Goal: Task Accomplishment & Management: Manage account settings

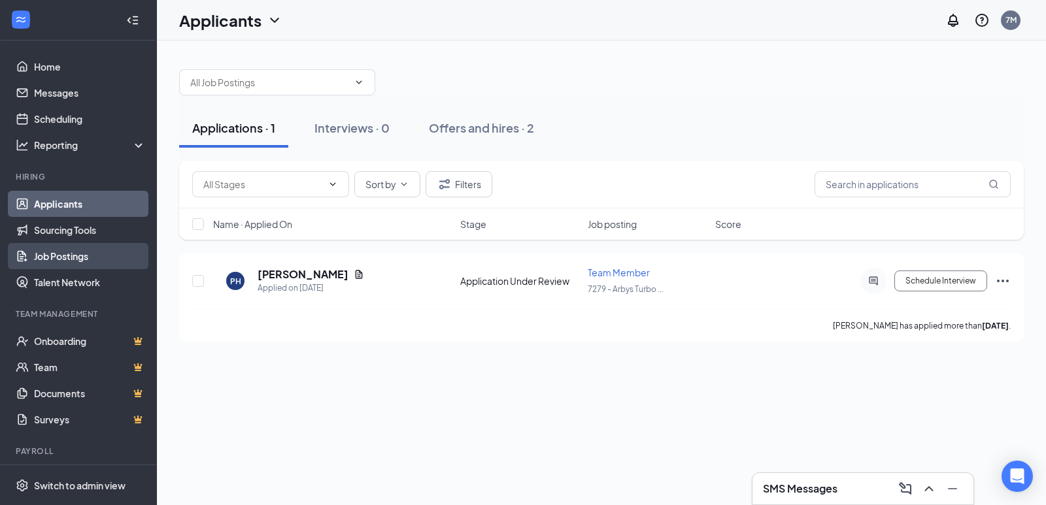
click at [93, 252] on link "Job Postings" at bounding box center [90, 256] width 112 height 26
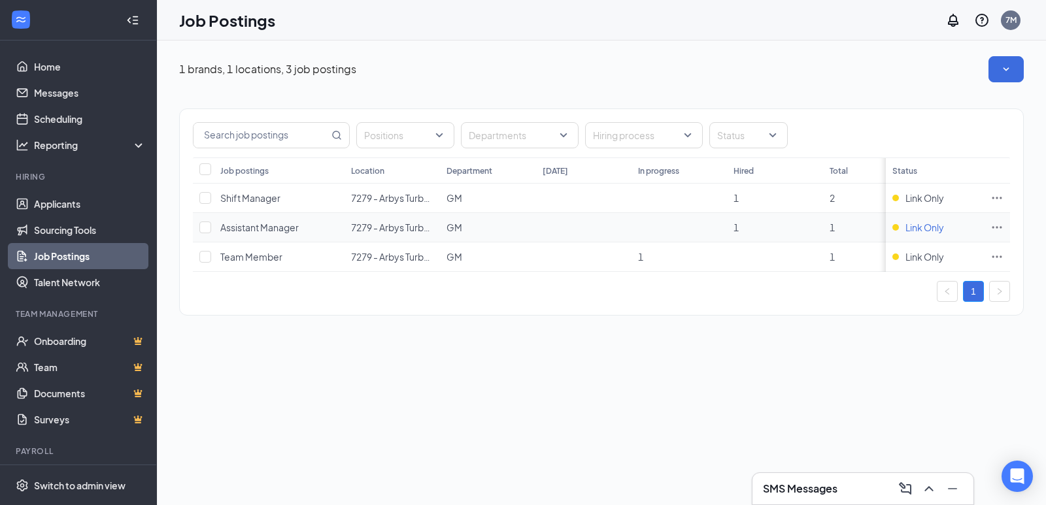
click at [920, 231] on span "Link Only" at bounding box center [924, 227] width 39 height 13
click at [284, 229] on span "Assistant Manager" at bounding box center [259, 228] width 78 height 12
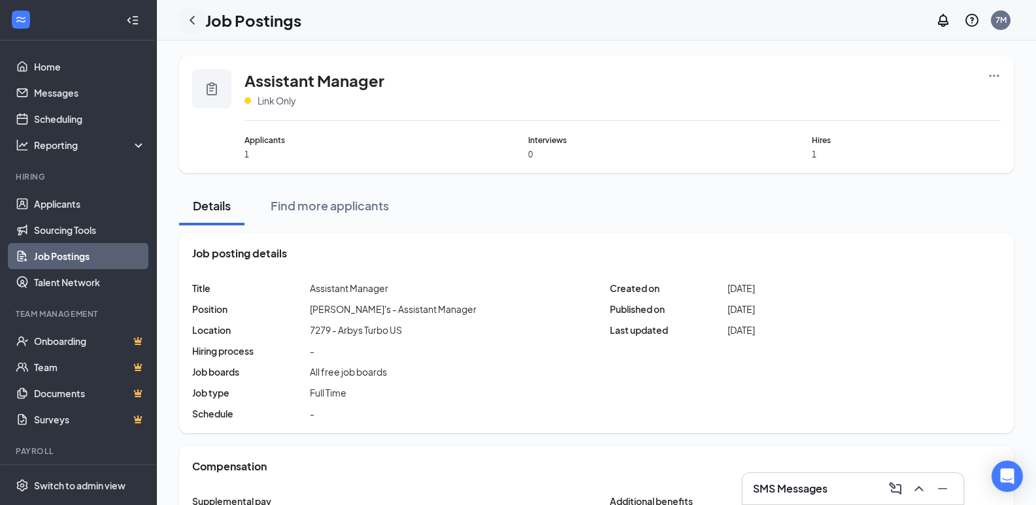
click at [195, 18] on icon "ChevronLeft" at bounding box center [192, 20] width 16 height 16
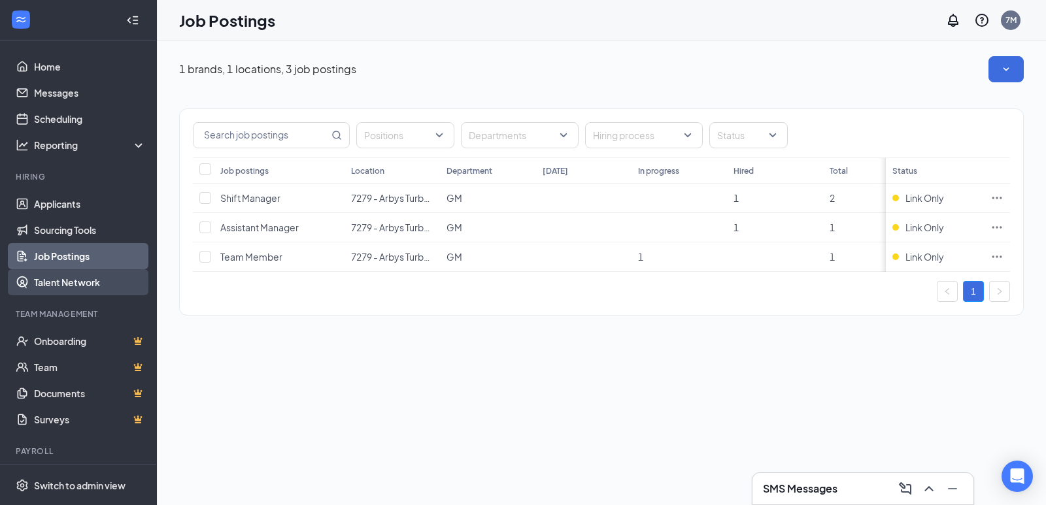
click at [82, 290] on link "Talent Network" at bounding box center [90, 282] width 112 height 26
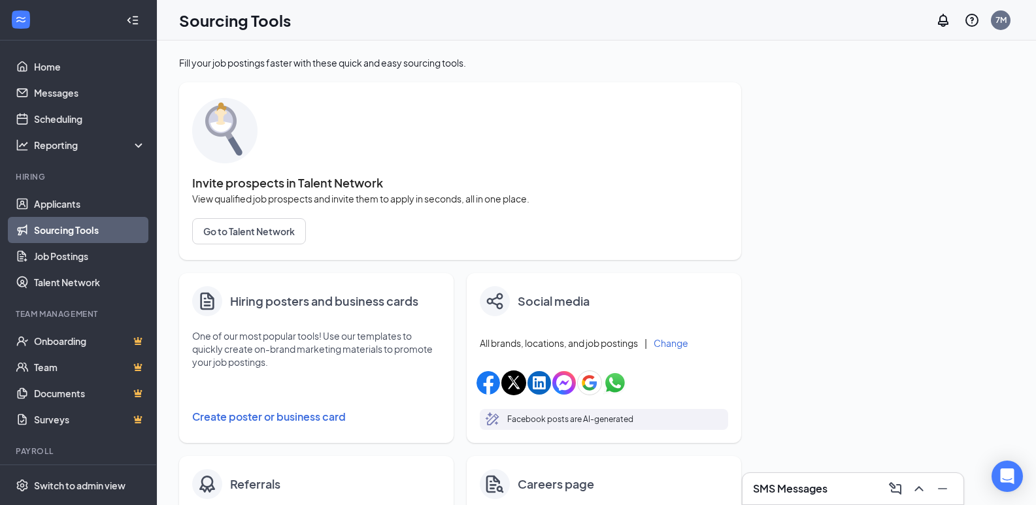
scroll to position [333, 0]
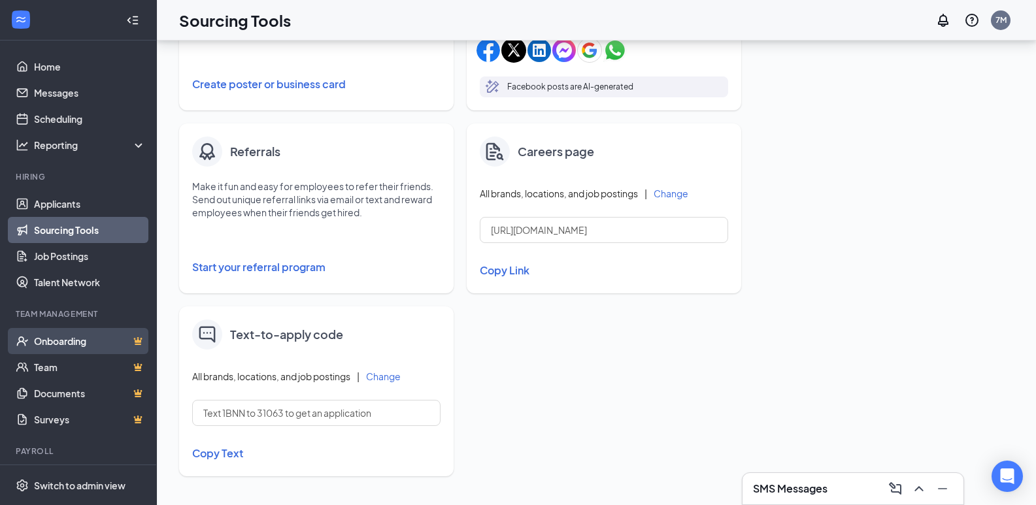
click at [66, 345] on link "Onboarding" at bounding box center [90, 341] width 112 height 26
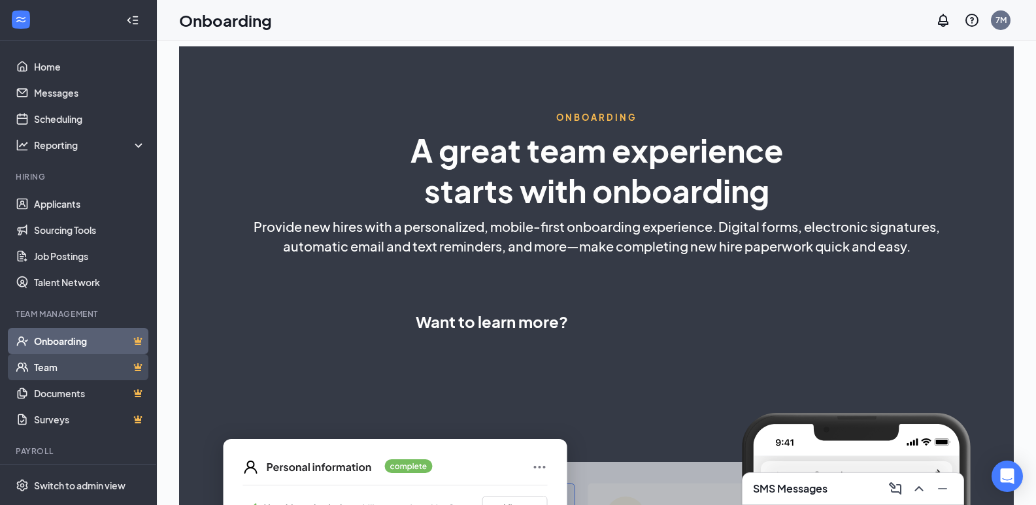
click at [78, 369] on link "Team" at bounding box center [90, 367] width 112 height 26
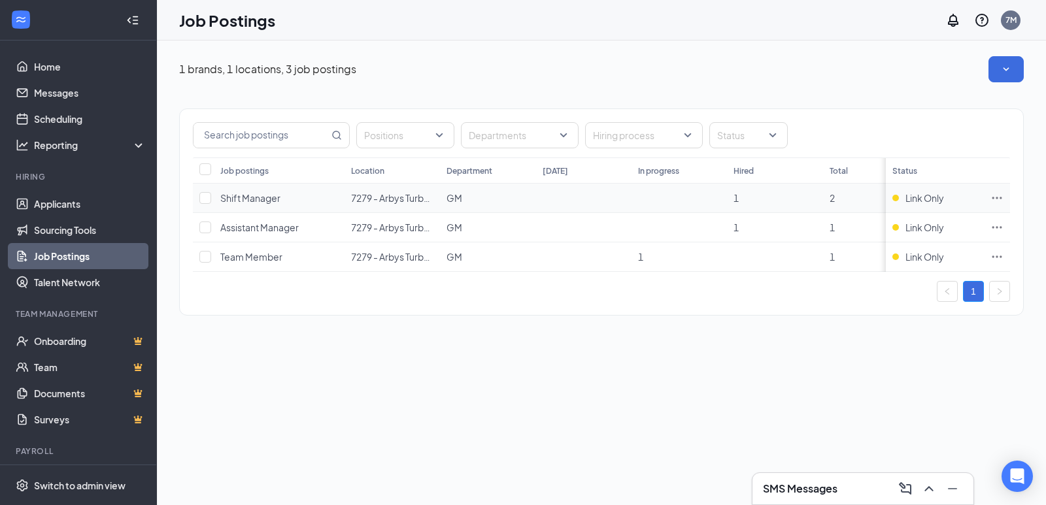
click at [230, 195] on span "Shift Manager" at bounding box center [250, 198] width 60 height 12
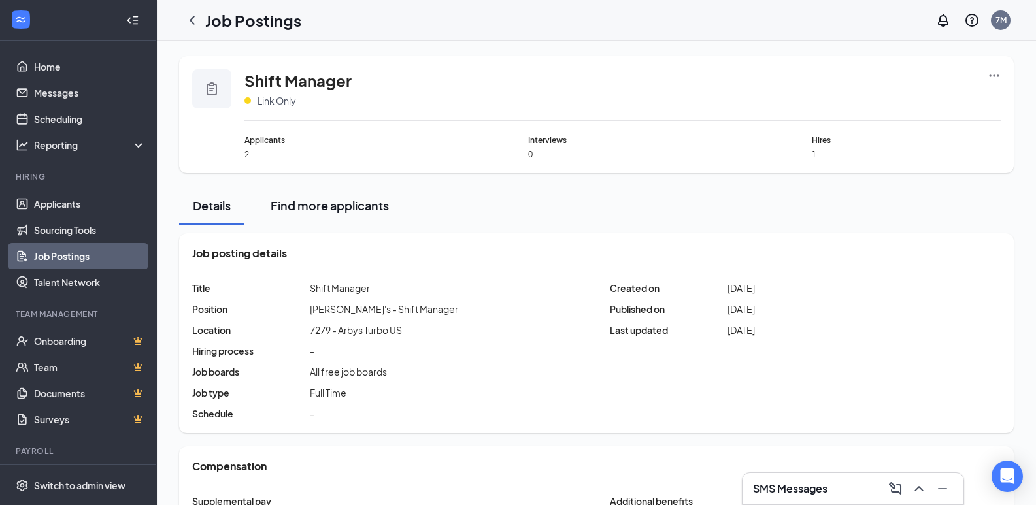
click at [295, 202] on div "Find more applicants" at bounding box center [330, 205] width 118 height 16
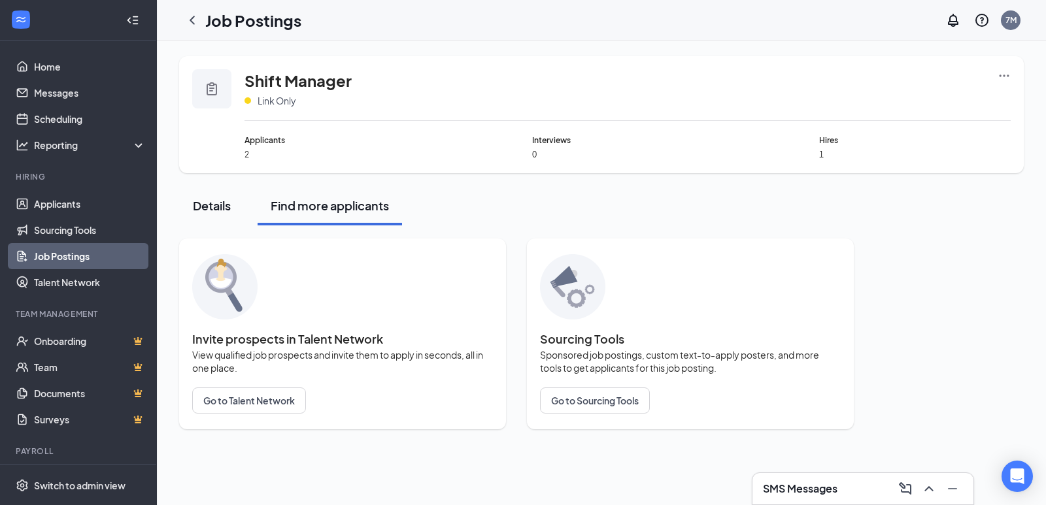
click at [223, 199] on div "Details" at bounding box center [211, 205] width 39 height 16
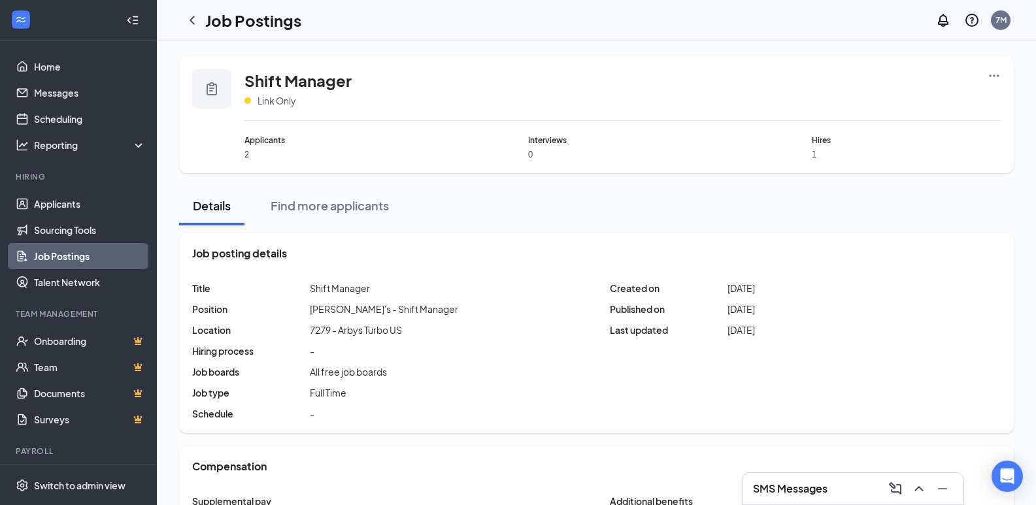
click at [211, 80] on div at bounding box center [211, 88] width 39 height 39
click at [197, 21] on icon "ChevronLeft" at bounding box center [192, 20] width 16 height 16
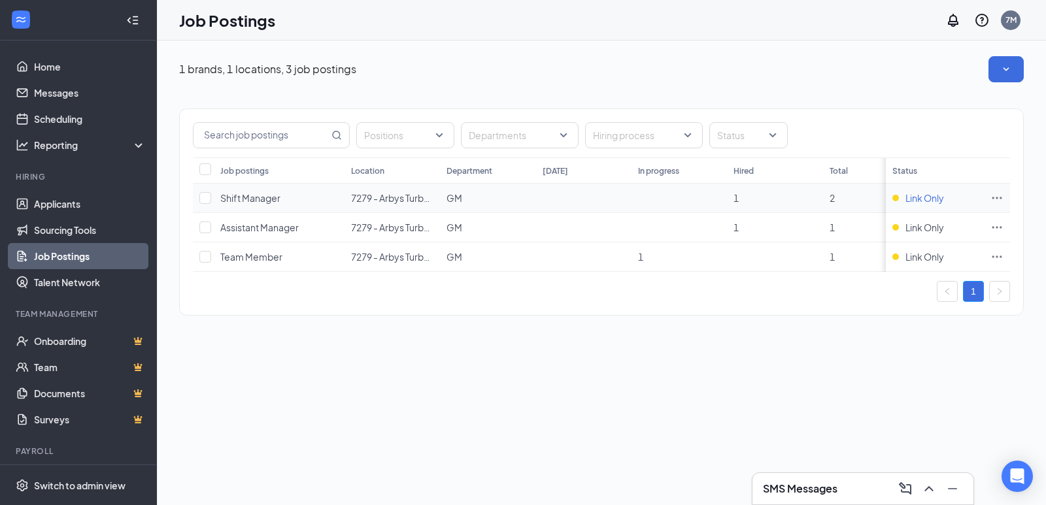
click at [924, 196] on span "Link Only" at bounding box center [924, 198] width 39 height 13
click at [992, 200] on icon "Ellipses" at bounding box center [996, 198] width 13 height 13
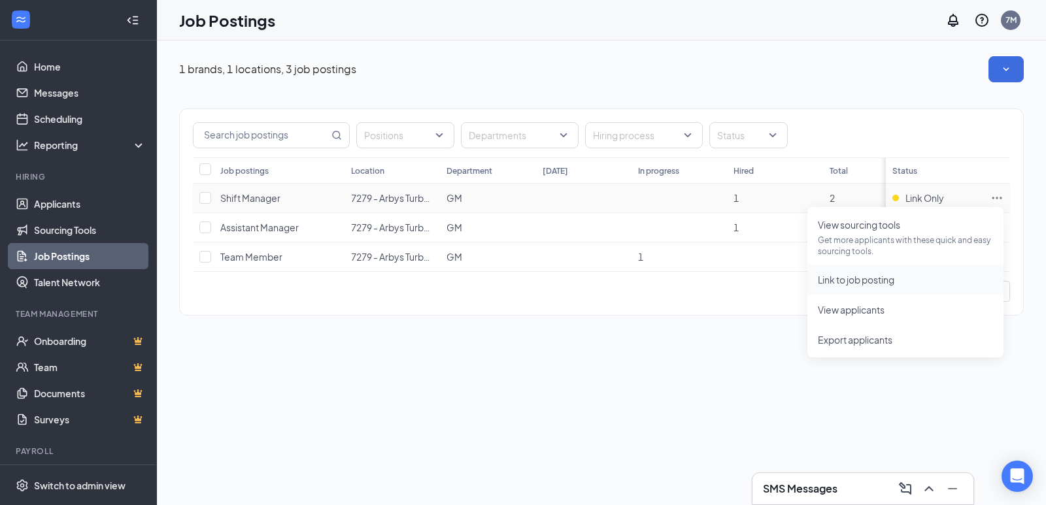
click at [907, 280] on span "Link to job posting" at bounding box center [905, 280] width 175 height 14
